Goal: Task Accomplishment & Management: Manage account settings

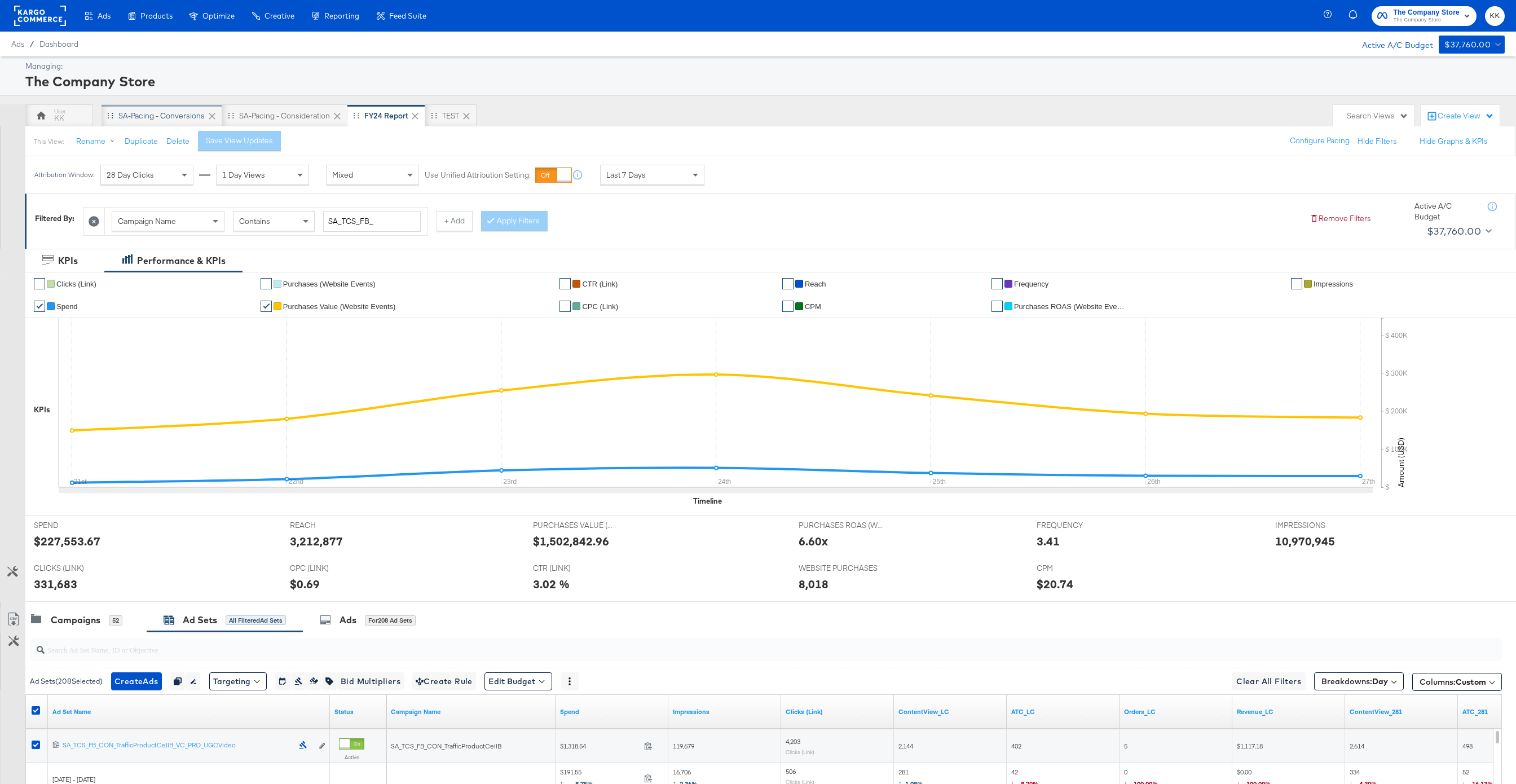
click at [135, 105] on div "SA-Pacing - Conversions" at bounding box center [162, 115] width 121 height 22
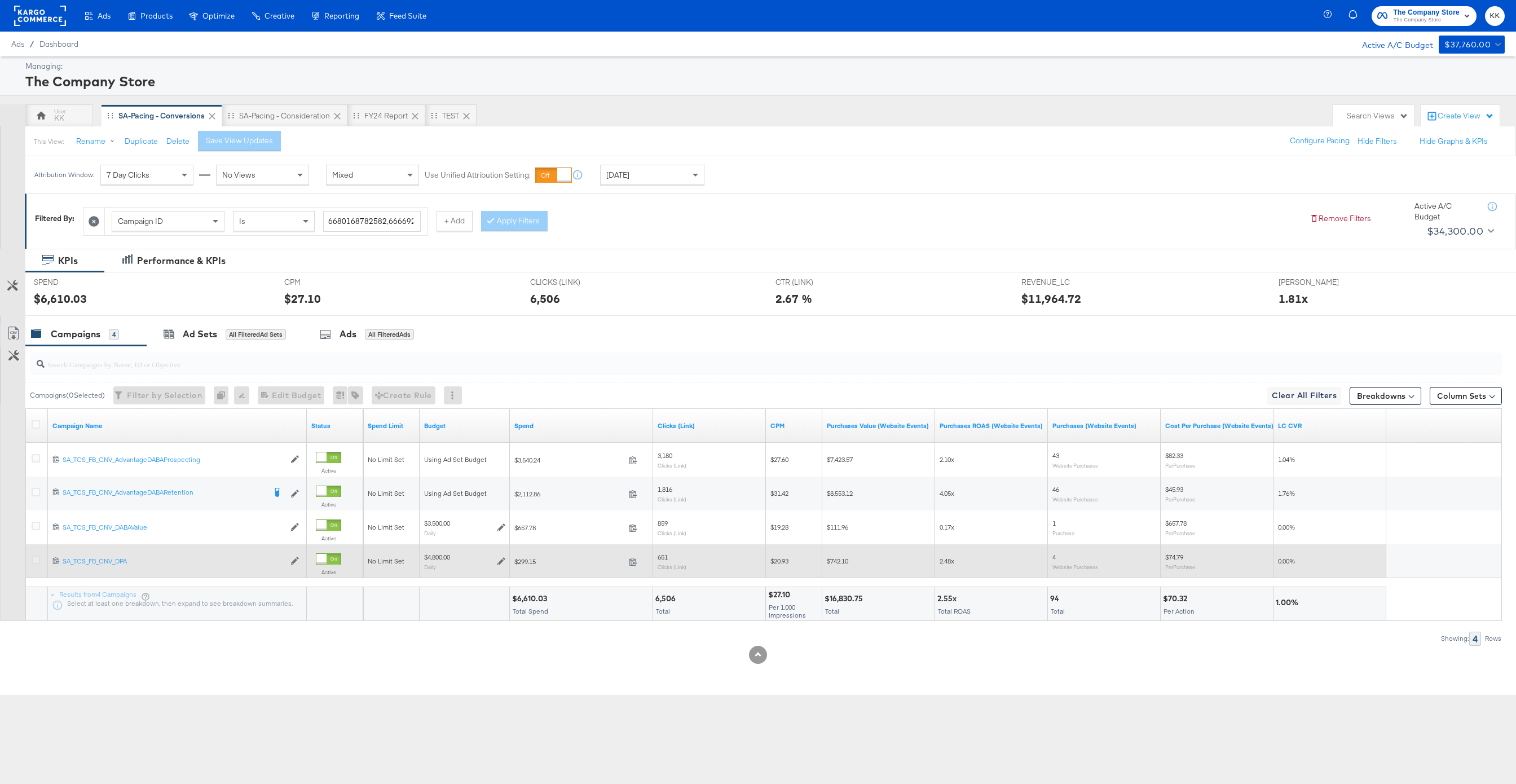
click at [37, 561] on icon at bounding box center [36, 560] width 9 height 9
click at [0, 0] on input "checkbox" at bounding box center [0, 0] width 0 height 0
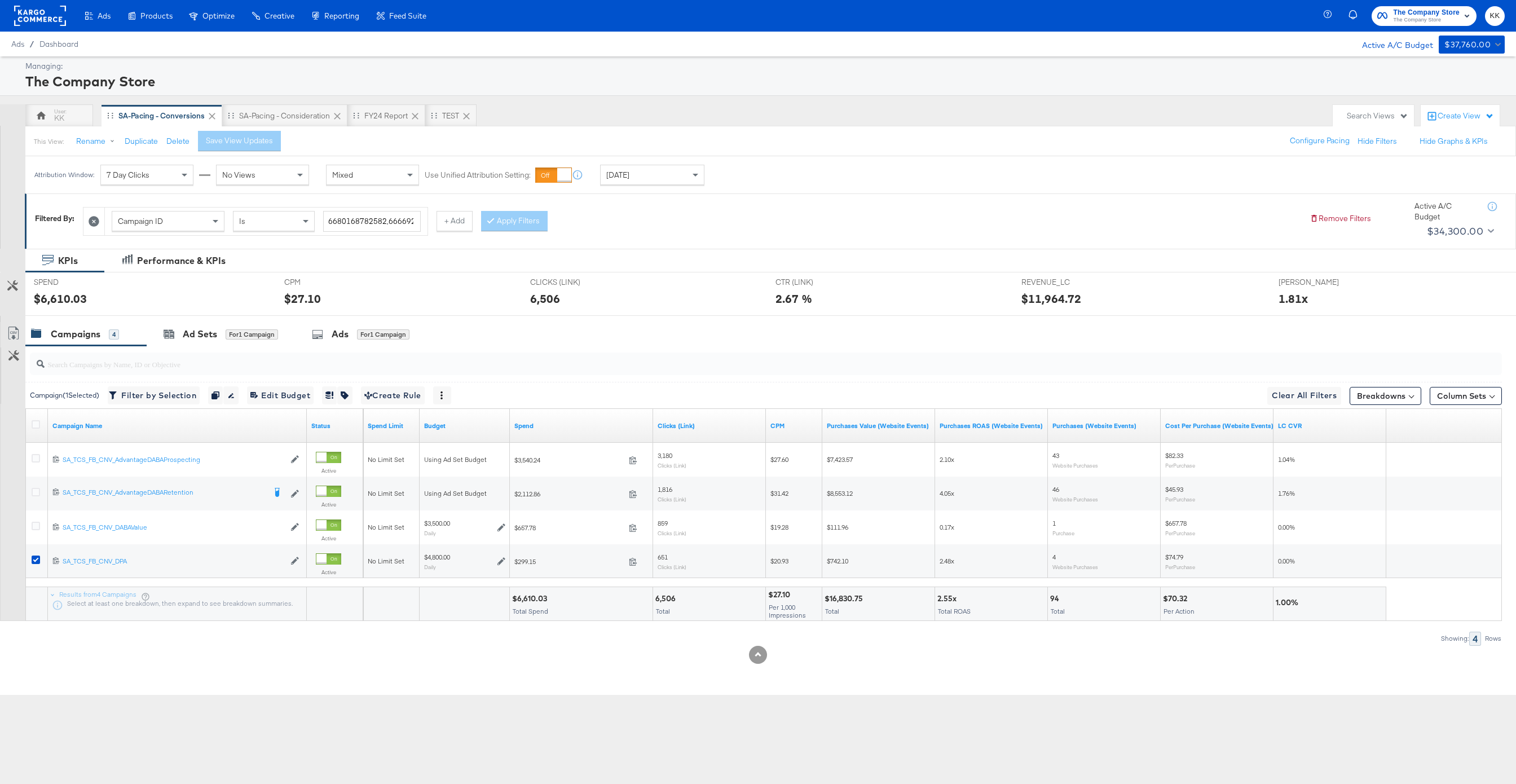
click at [203, 312] on div "SPEND SPEND $6,610.03" at bounding box center [150, 294] width 250 height 43
click at [203, 325] on div "Ad Sets for 1 Campaign" at bounding box center [221, 334] width 149 height 25
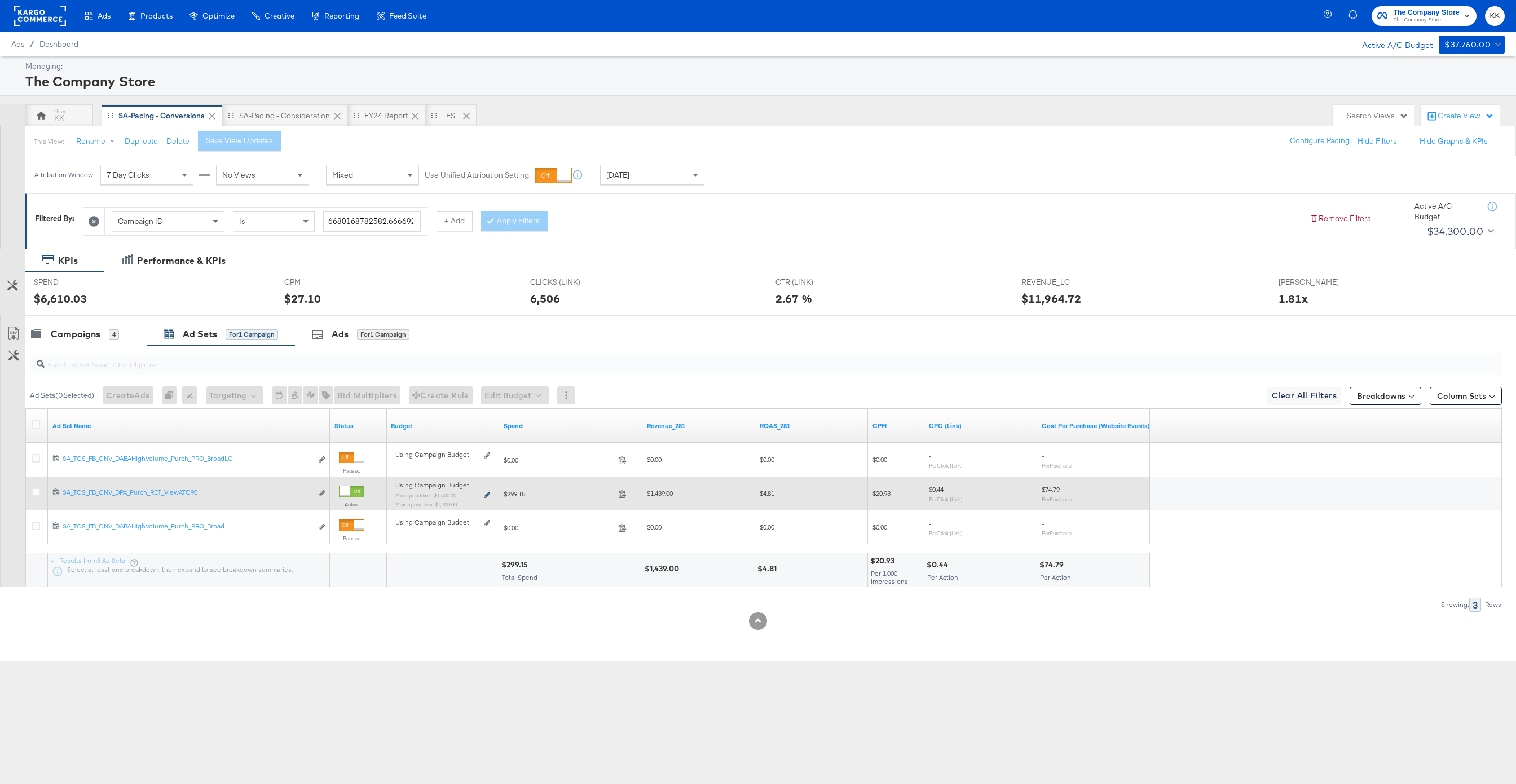
click at [490, 494] on icon at bounding box center [488, 495] width 6 height 6
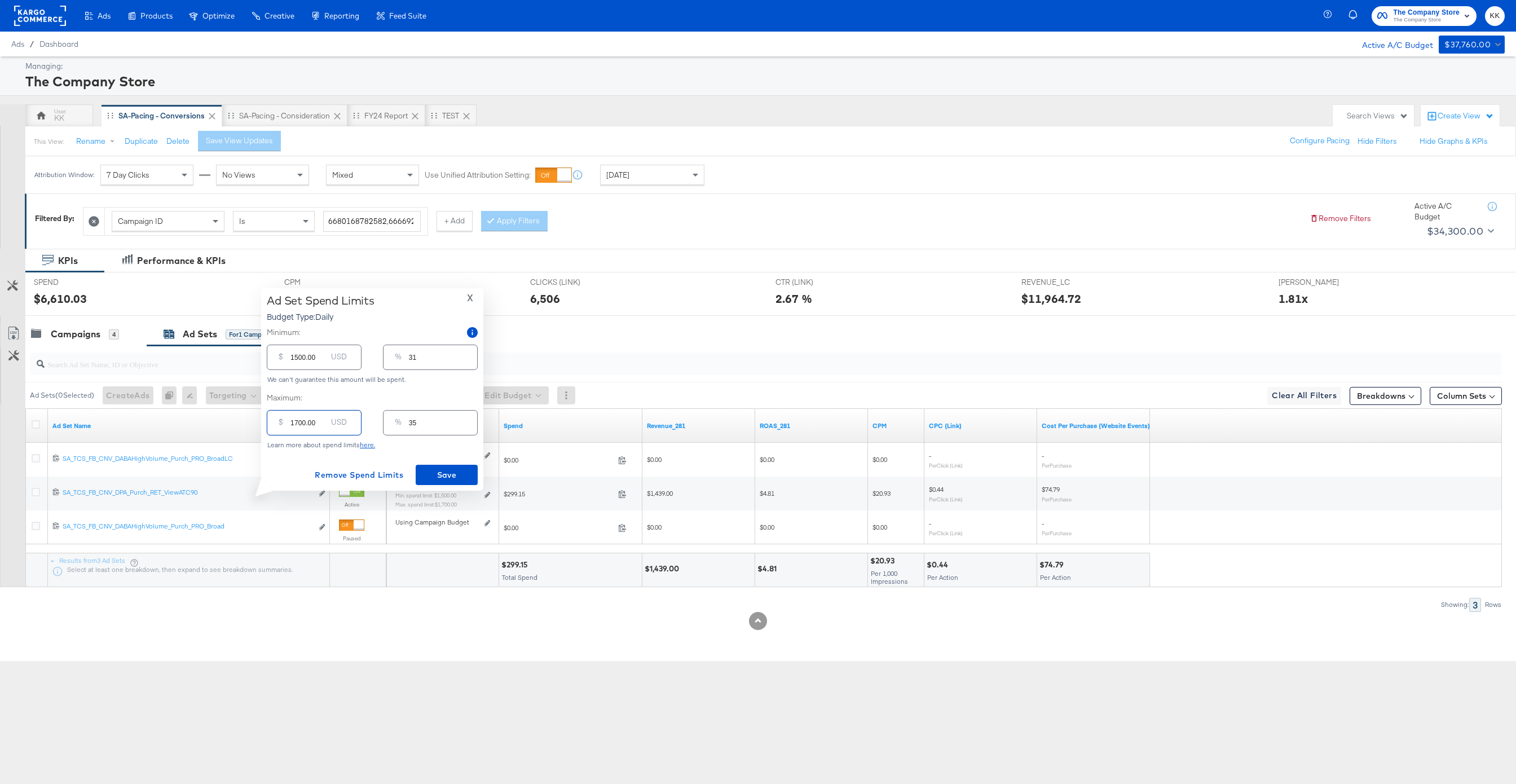
click at [296, 425] on input "1700.00" at bounding box center [309, 418] width 36 height 25
type input "100.00"
type input "2"
type input "1200.00"
type input "25"
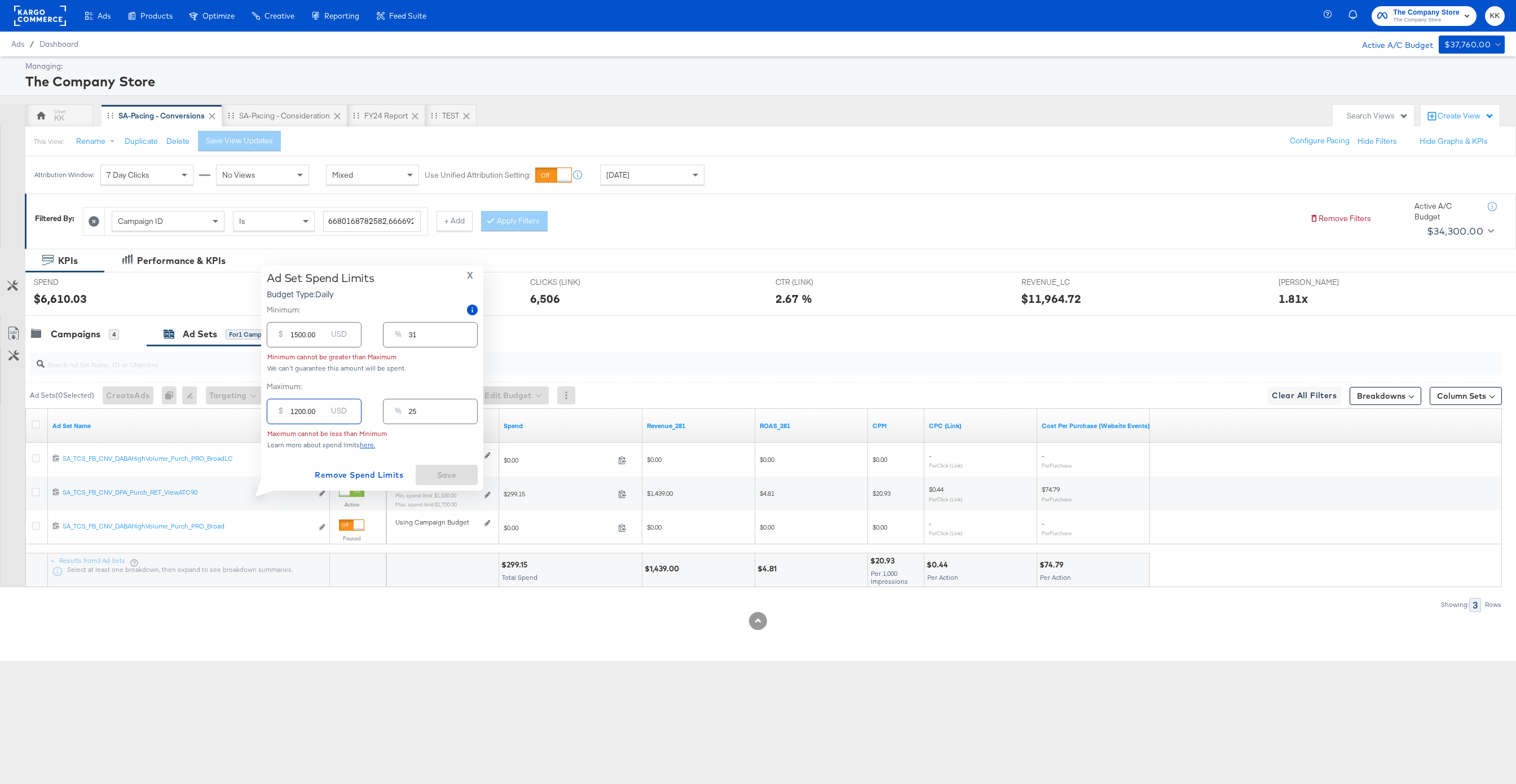
type input "1200.00"
click at [299, 337] on input "1500.00" at bounding box center [309, 330] width 36 height 25
type input "100.00"
type input "2"
type input "100.00"
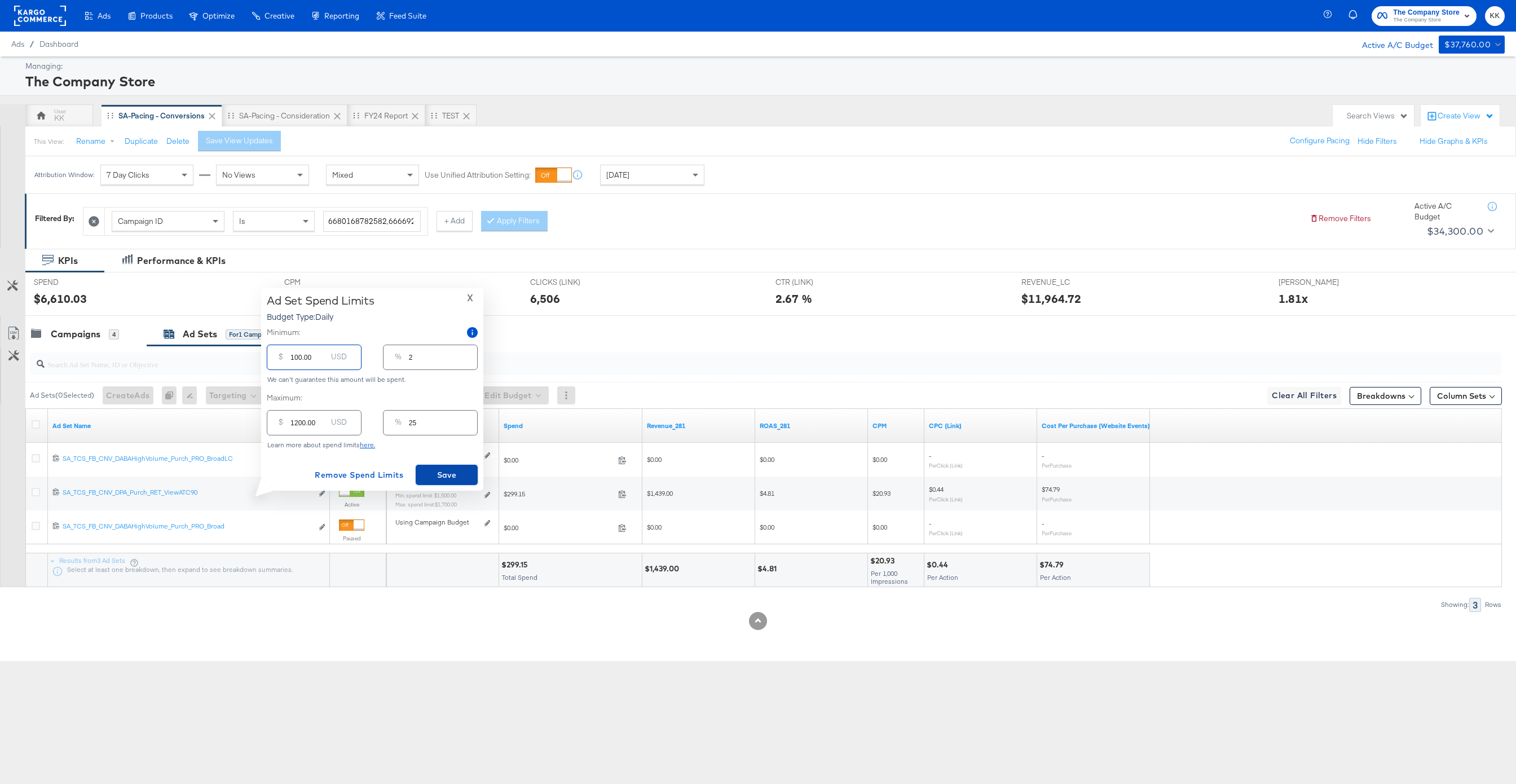
click at [445, 475] on span "Save" at bounding box center [446, 475] width 53 height 14
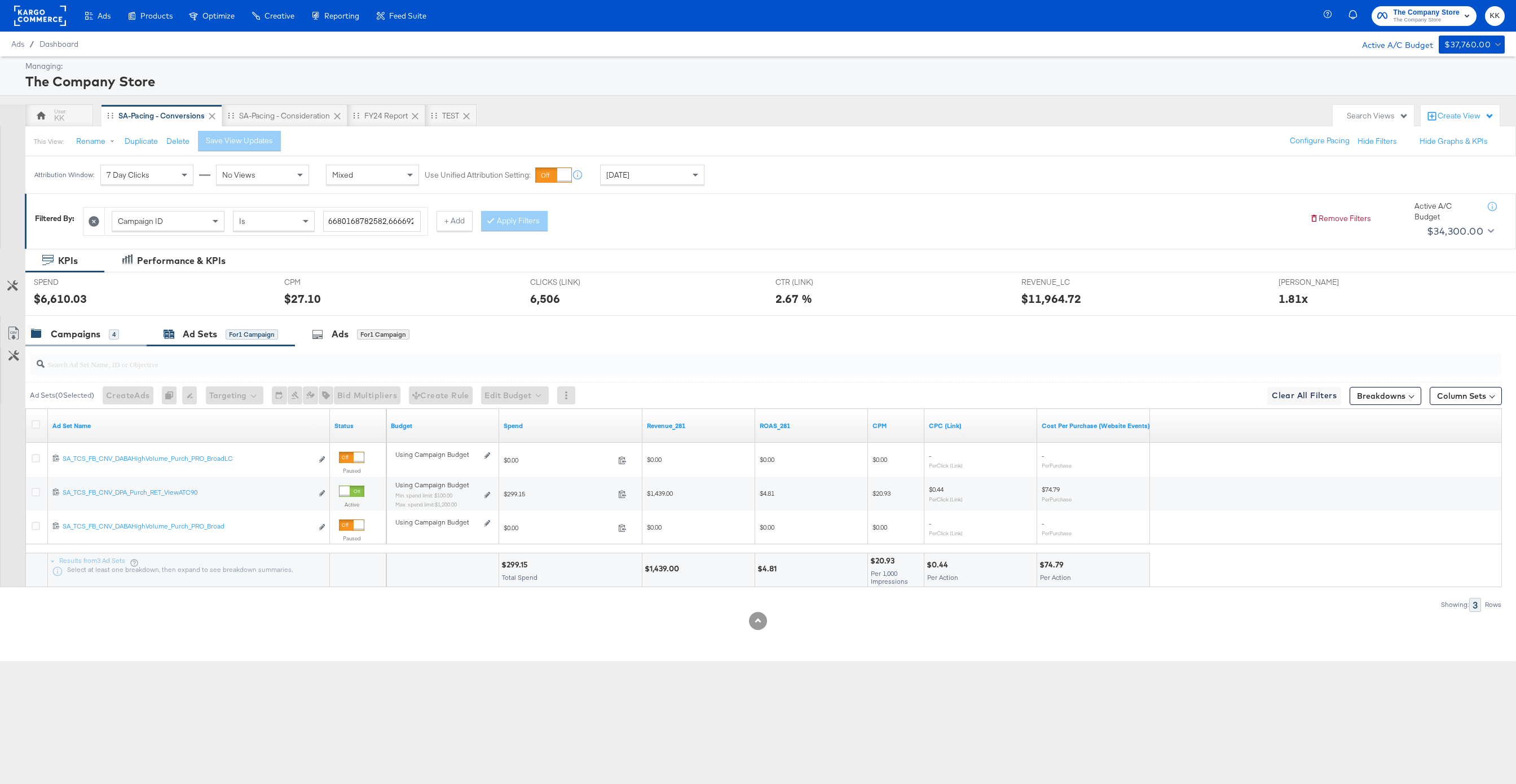
click at [101, 340] on div "Campaigns 4" at bounding box center [86, 334] width 121 height 25
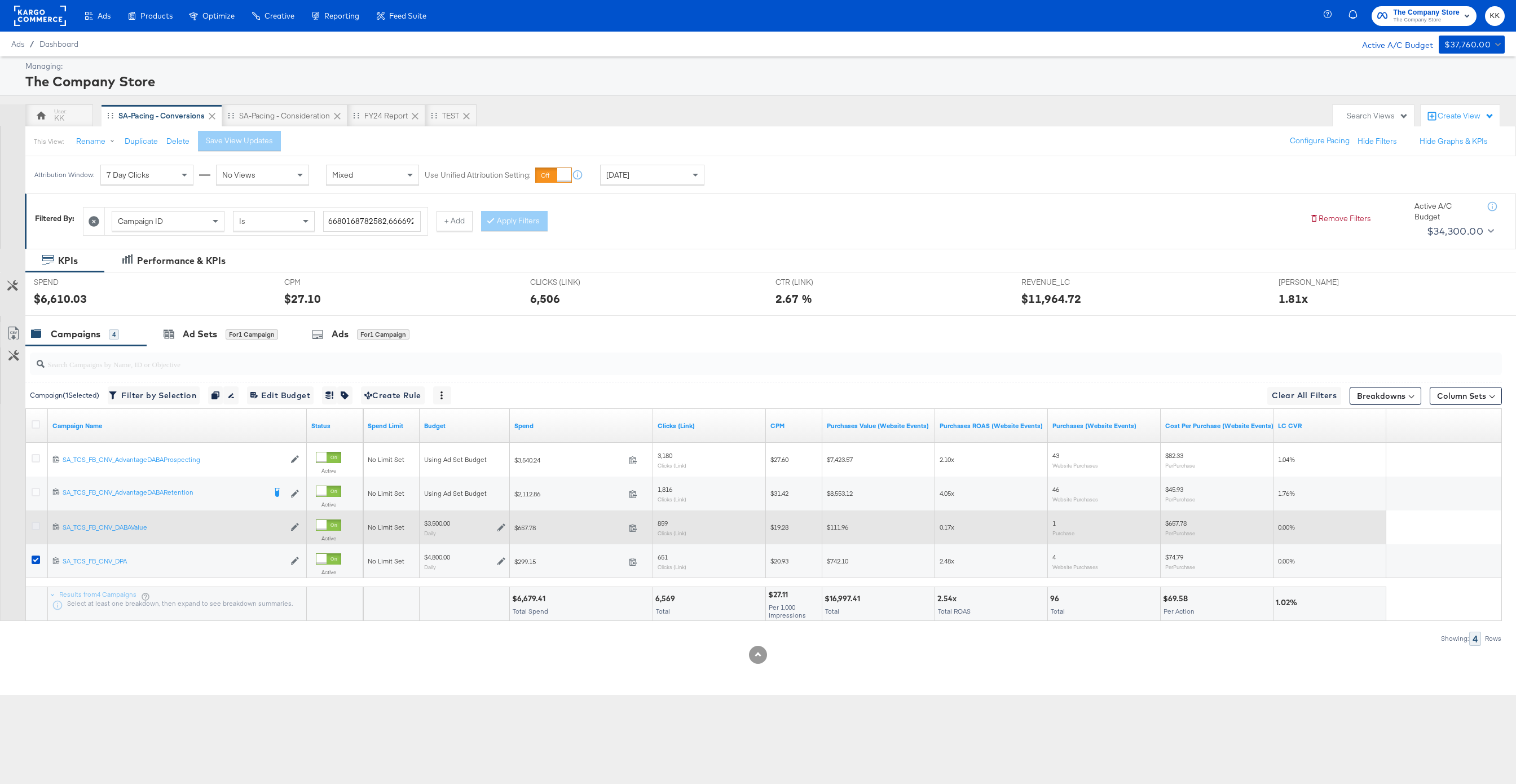
click at [39, 524] on icon at bounding box center [36, 526] width 9 height 9
click at [0, 0] on input "checkbox" at bounding box center [0, 0] width 0 height 0
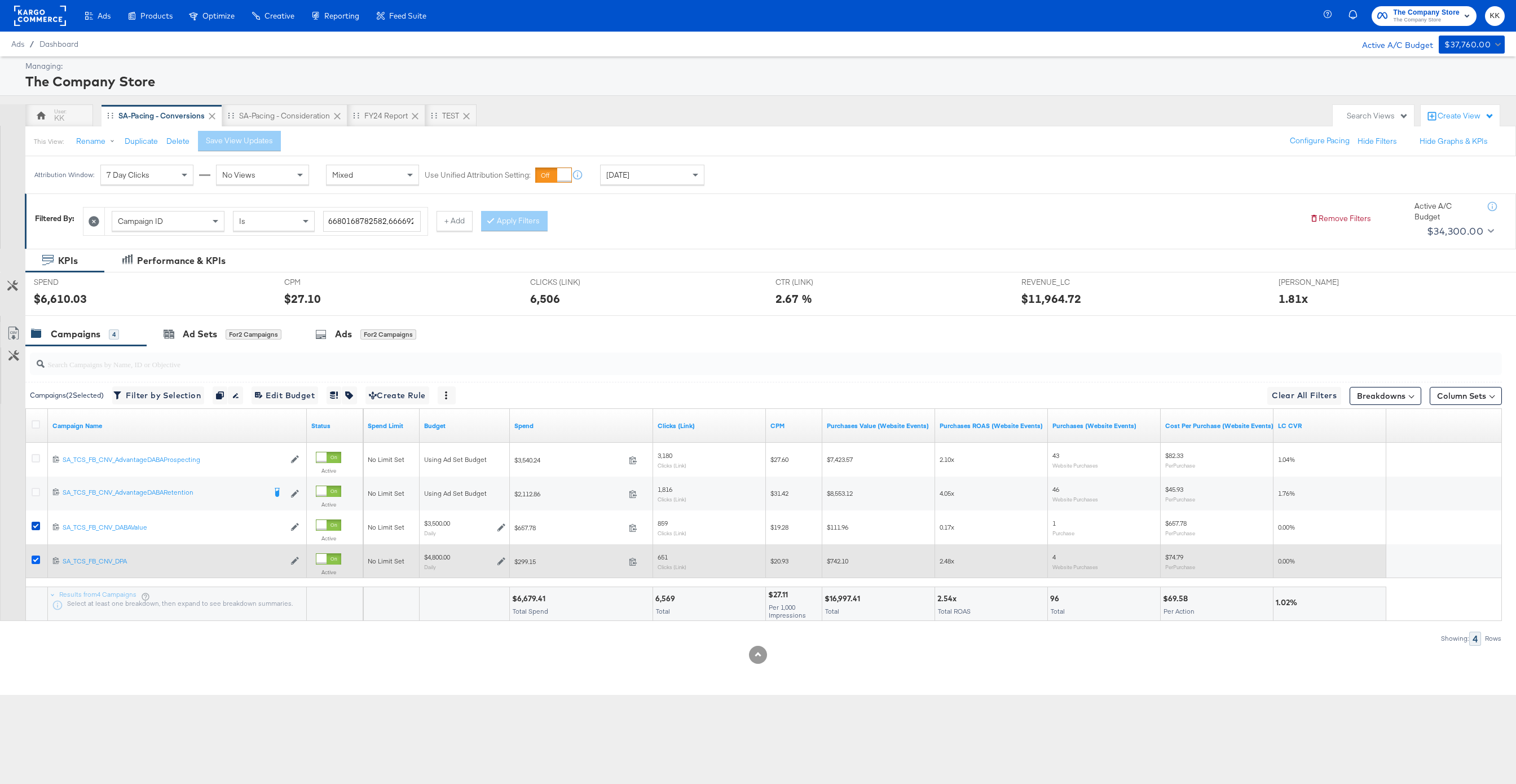
click at [39, 559] on icon at bounding box center [36, 560] width 9 height 9
click at [0, 0] on input "checkbox" at bounding box center [0, 0] width 0 height 0
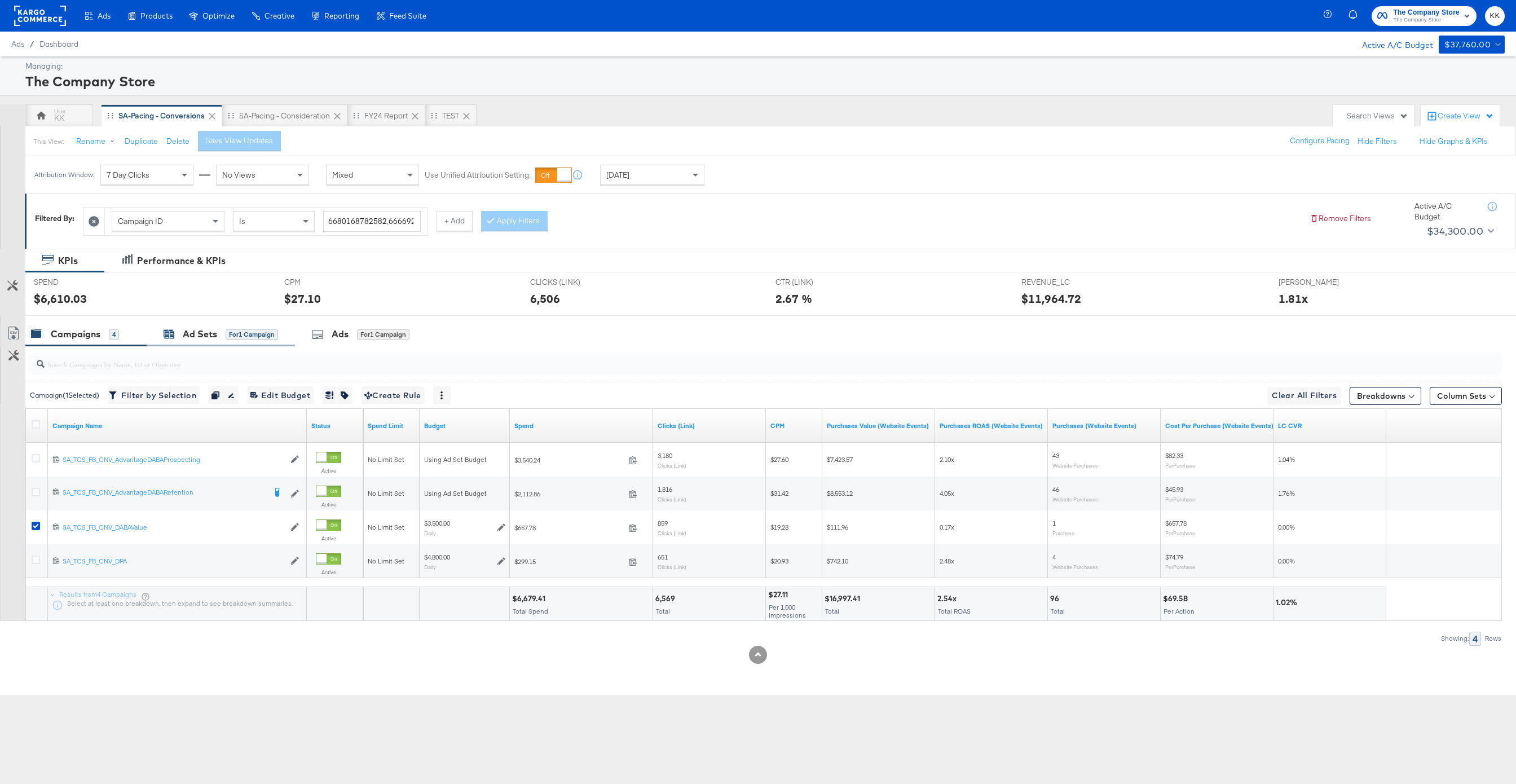
click at [190, 340] on div "Ad Sets" at bounding box center [200, 334] width 35 height 13
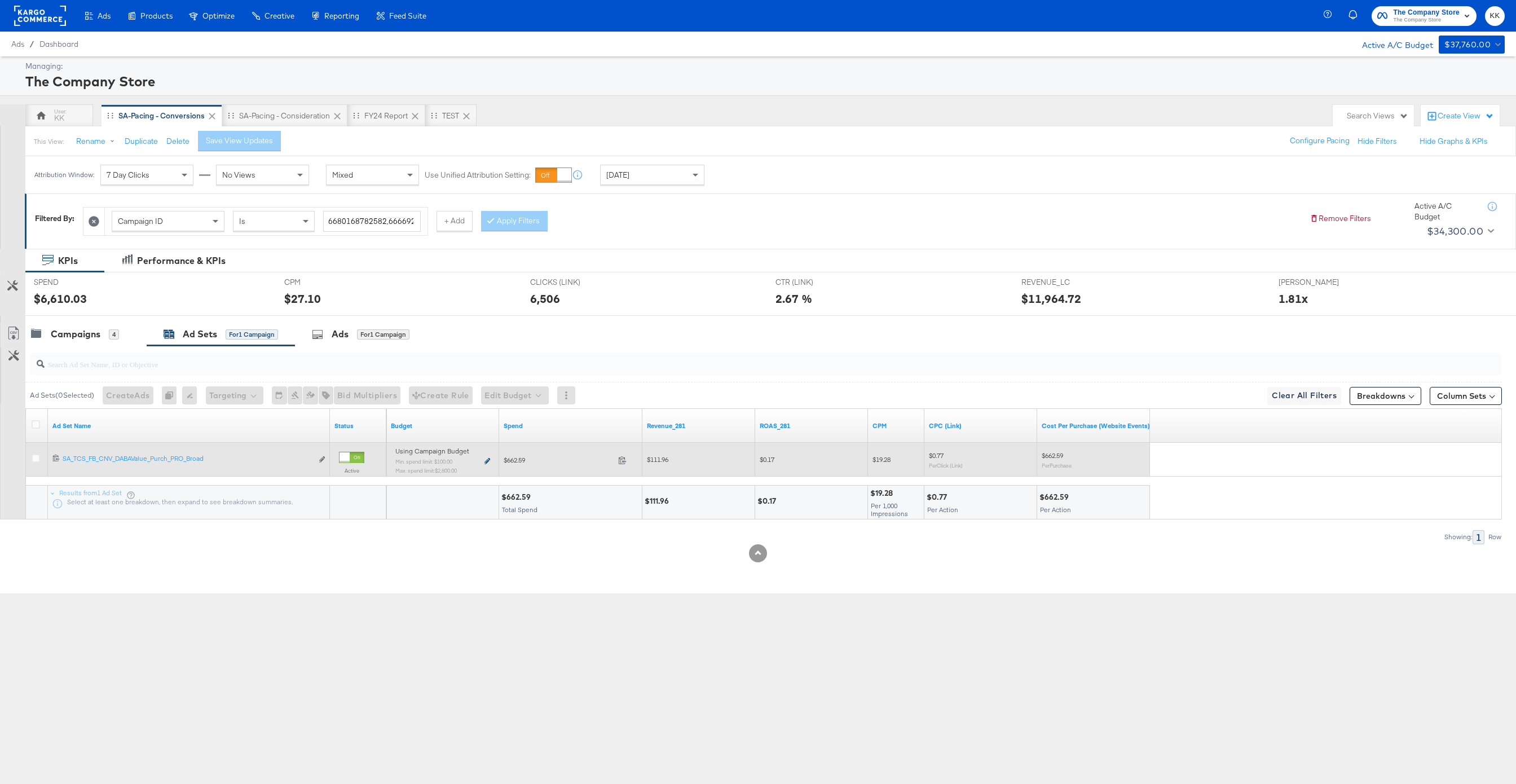
click at [485, 458] on icon at bounding box center [488, 461] width 6 height 6
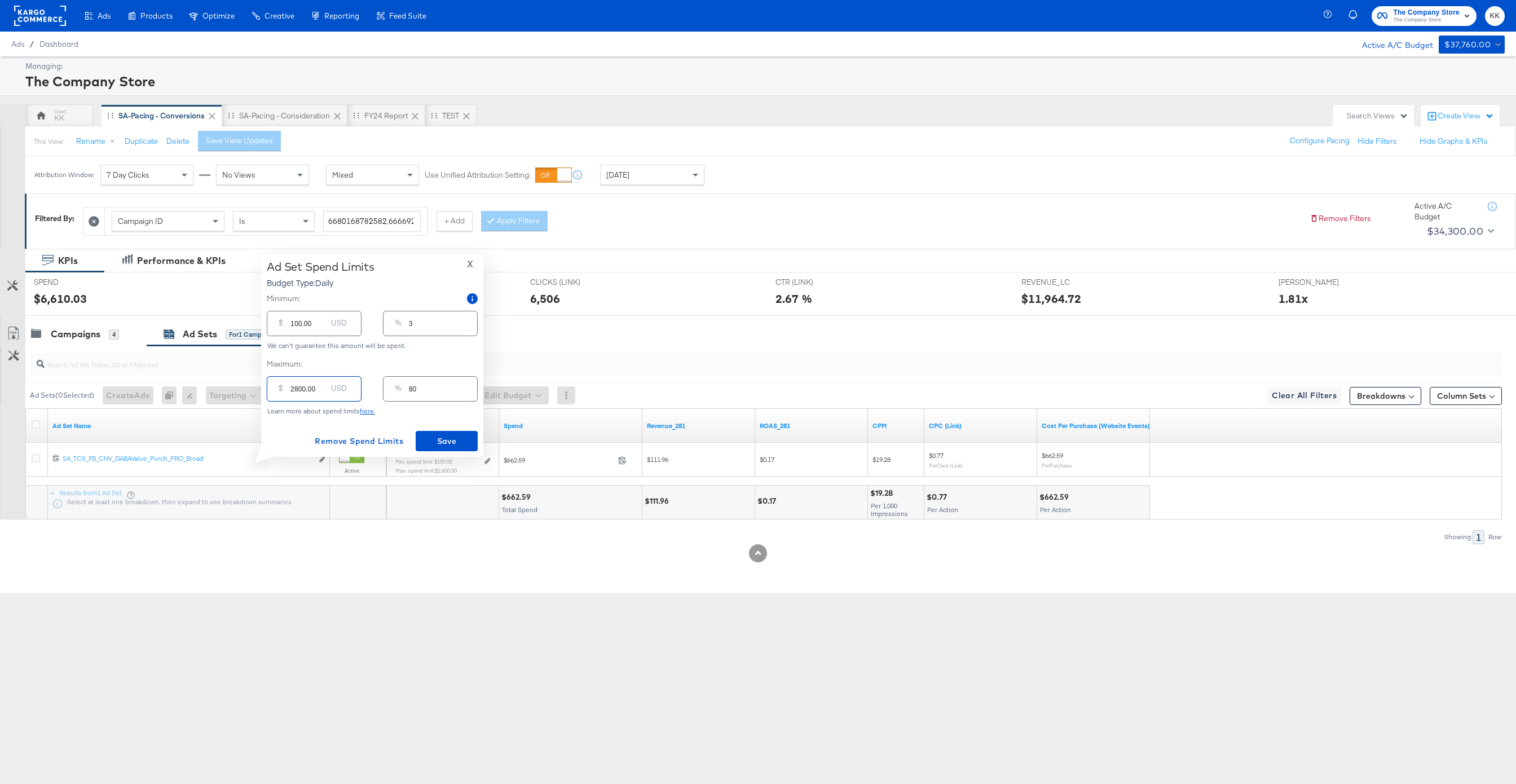
click at [296, 389] on input "2800.00" at bounding box center [309, 384] width 36 height 25
type input "200.00"
type input "6"
type input "2200.00"
type input "63"
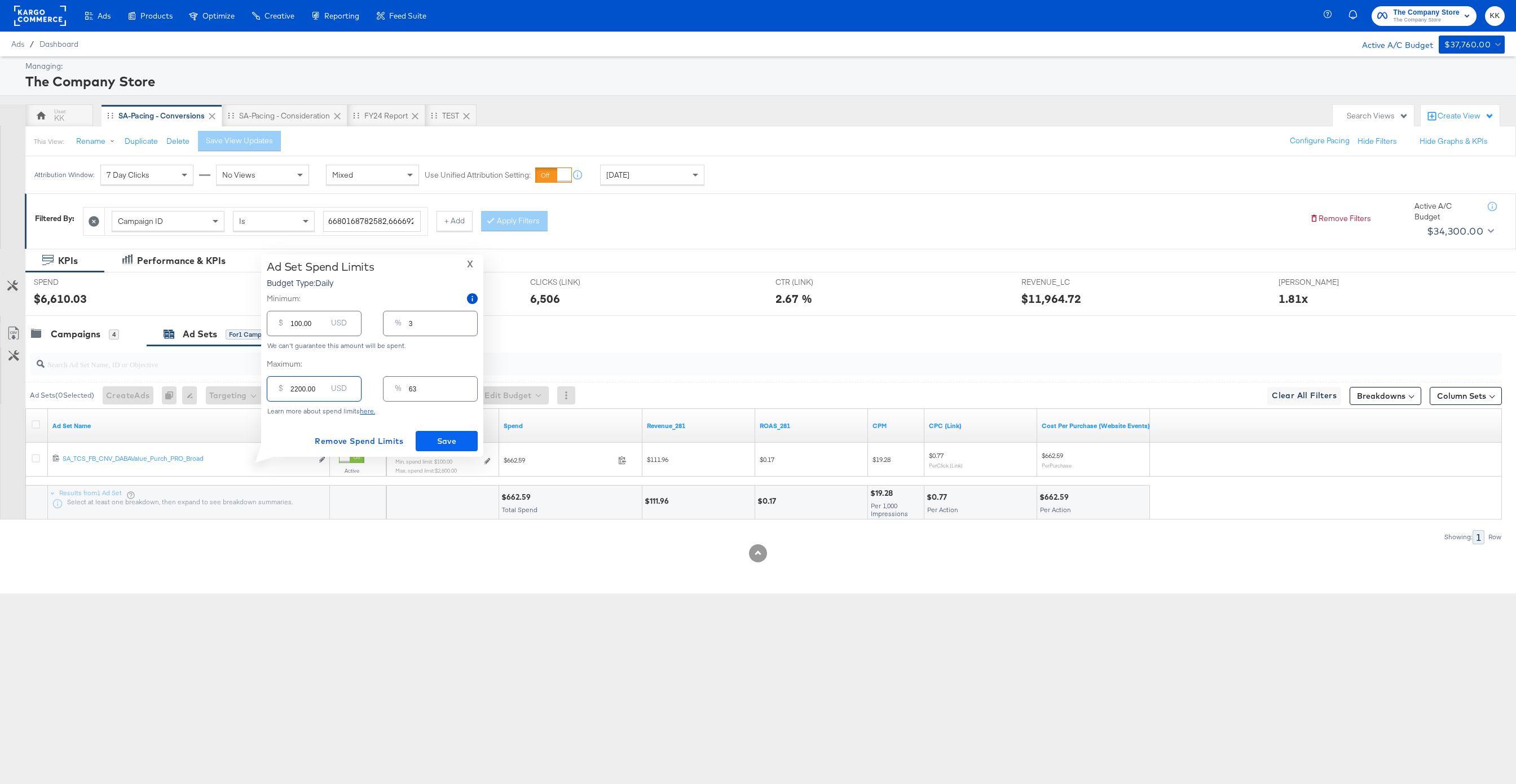
type input "2200.00"
click at [451, 438] on span "Save" at bounding box center [446, 441] width 53 height 14
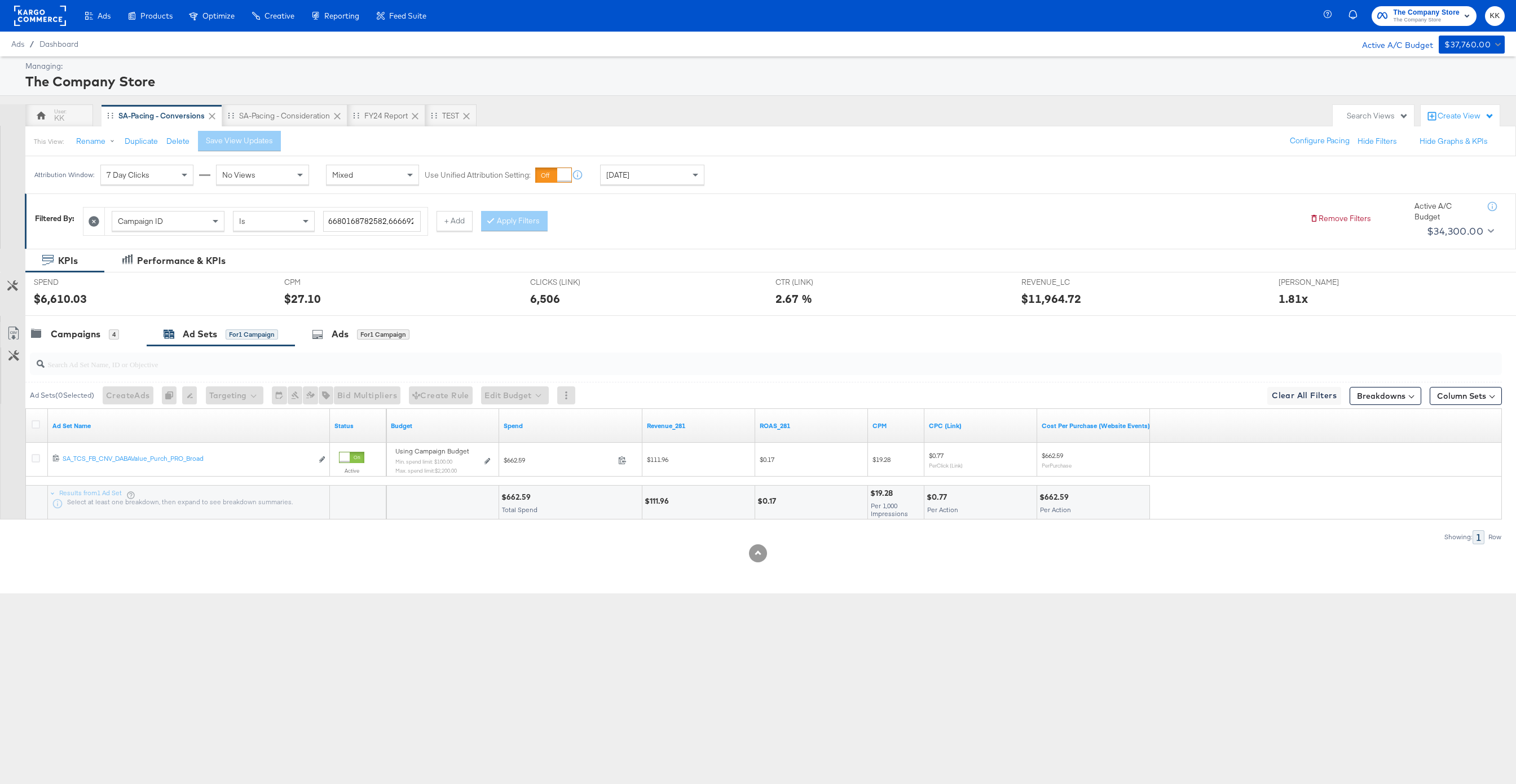
click at [51, 16] on rect at bounding box center [40, 16] width 52 height 20
